Goal: Browse casually

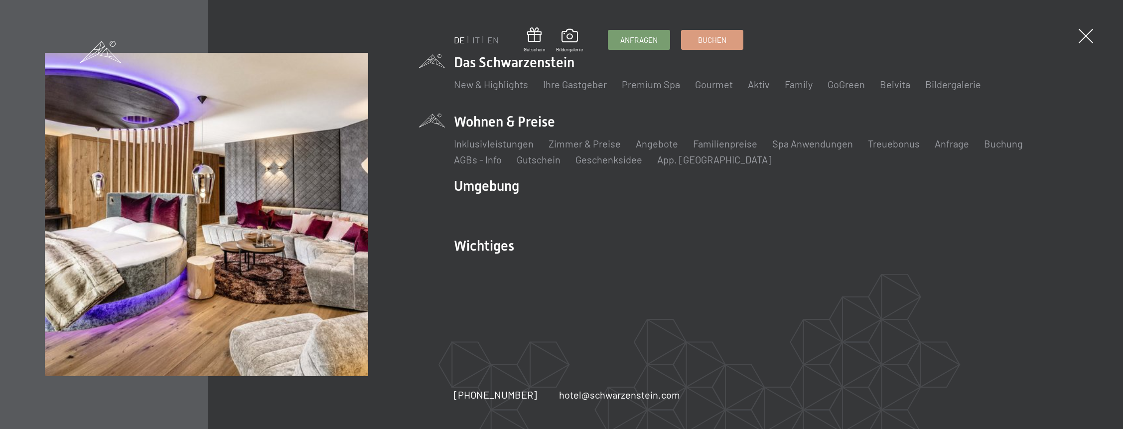
click at [536, 117] on li "Wohnen & Preise Inklusivleistungen [PERSON_NAME] & Preise Liste Angebote Liste …" at bounding box center [766, 139] width 625 height 54
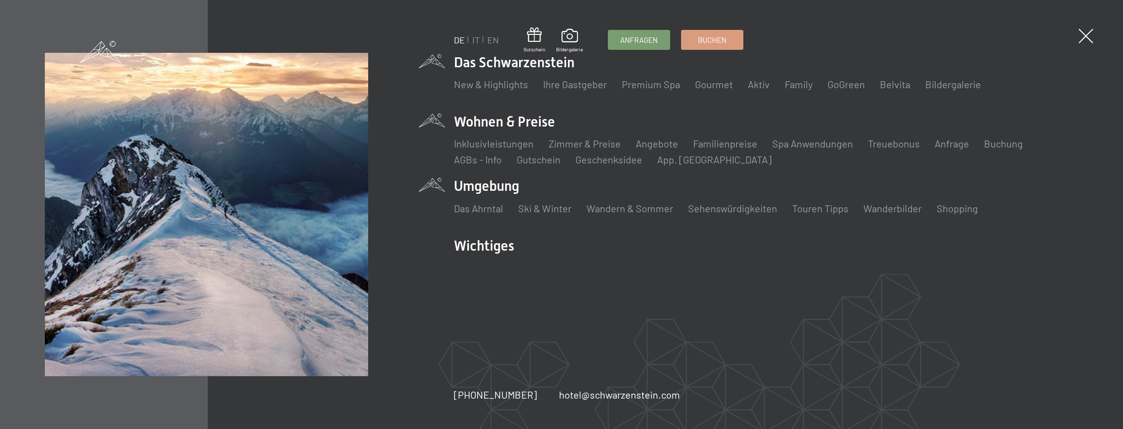
click at [487, 185] on li "Umgebung Das Ahrntal Ski & Winter Skifahren Skischule Wandern & [PERSON_NAME] W…" at bounding box center [766, 200] width 625 height 49
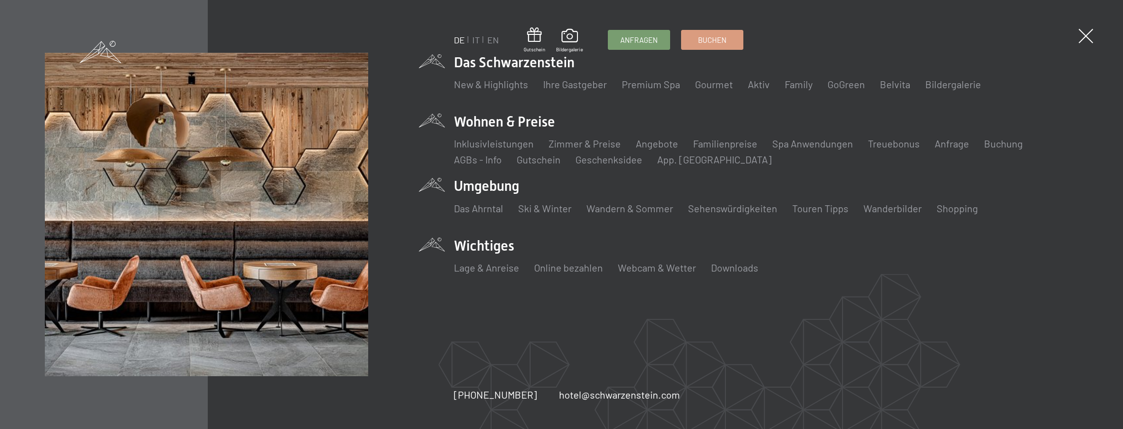
click at [495, 252] on li "Wichtiges Lage & Anreise Online bezahlen Webcam & Wetter Downloads" at bounding box center [766, 260] width 625 height 49
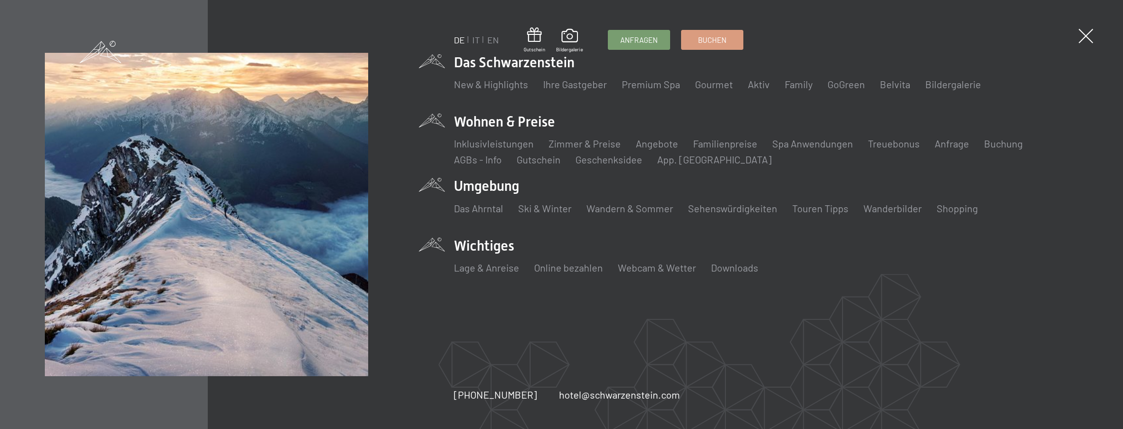
click at [494, 183] on li "Umgebung Das Ahrntal Ski & Winter Skifahren Skischule Wandern & [PERSON_NAME] W…" at bounding box center [766, 200] width 625 height 49
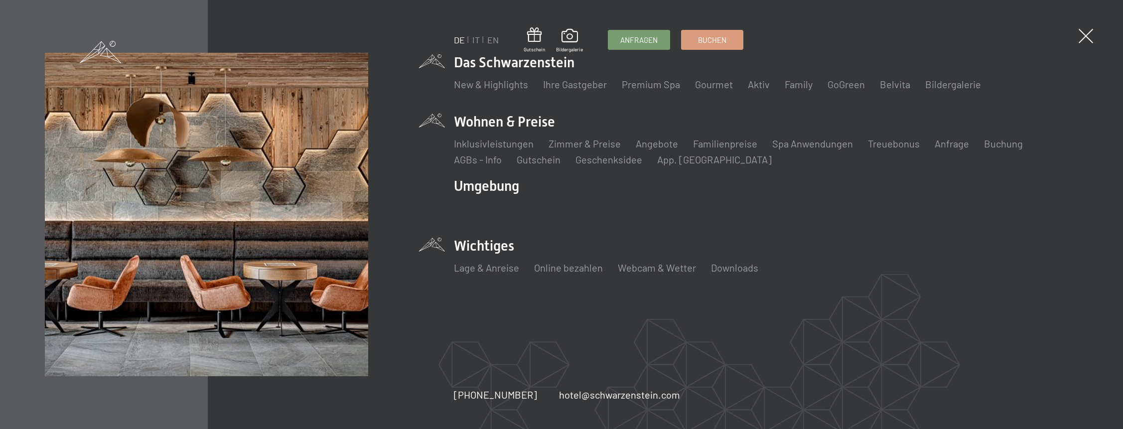
click at [480, 244] on li "Wichtiges Lage & Anreise Online bezahlen Webcam & Wetter Downloads" at bounding box center [766, 260] width 625 height 49
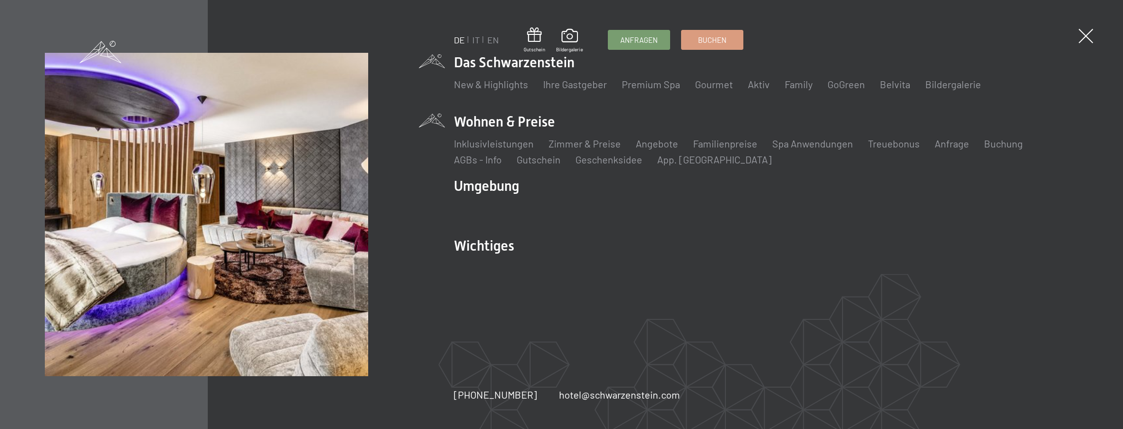
click at [477, 126] on li "Wohnen & Preise Inklusivleistungen [PERSON_NAME] & Preise Liste Angebote Liste …" at bounding box center [766, 139] width 625 height 54
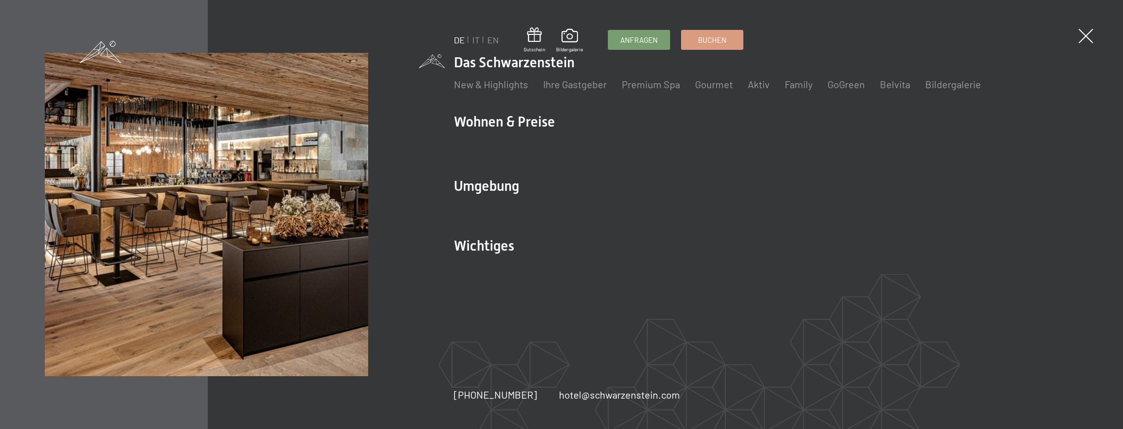
click at [477, 58] on li "Das Schwarzenstein New & Highlights Ihre Gastgeber Premium Spa Gourmet Aktiv Wo…" at bounding box center [766, 77] width 625 height 49
